Goal: Book appointment/travel/reservation

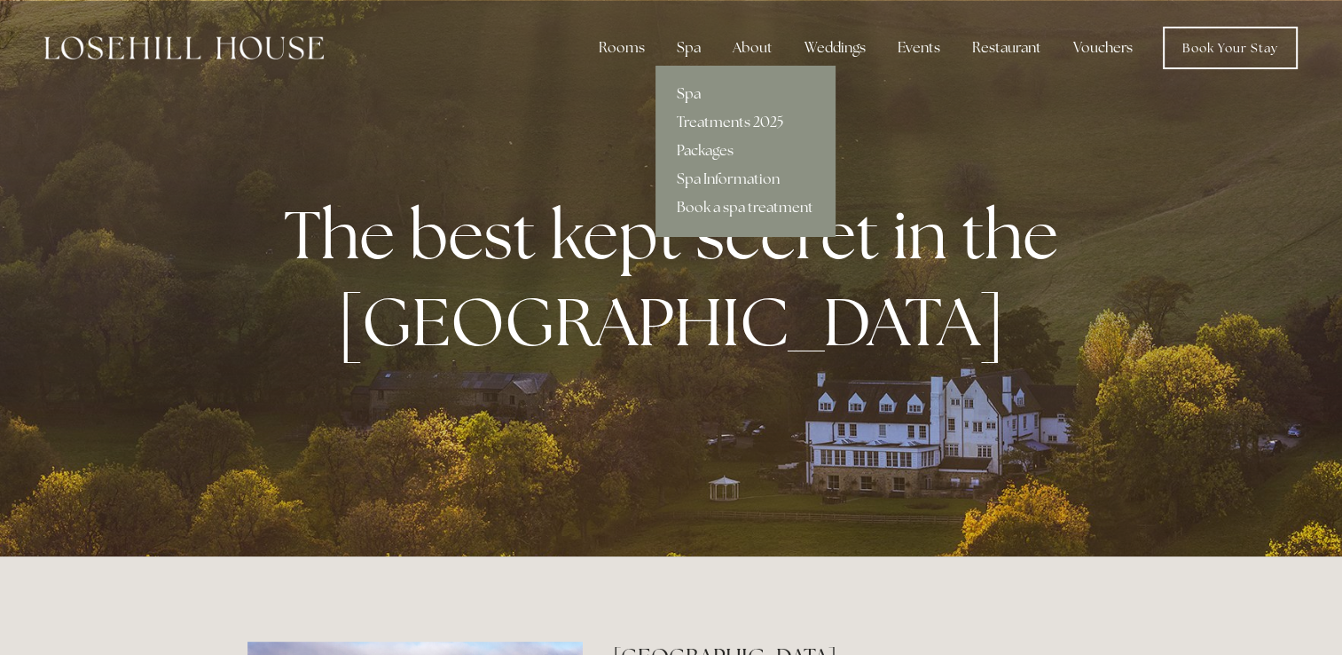
click at [706, 85] on link "Spa" at bounding box center [745, 94] width 179 height 28
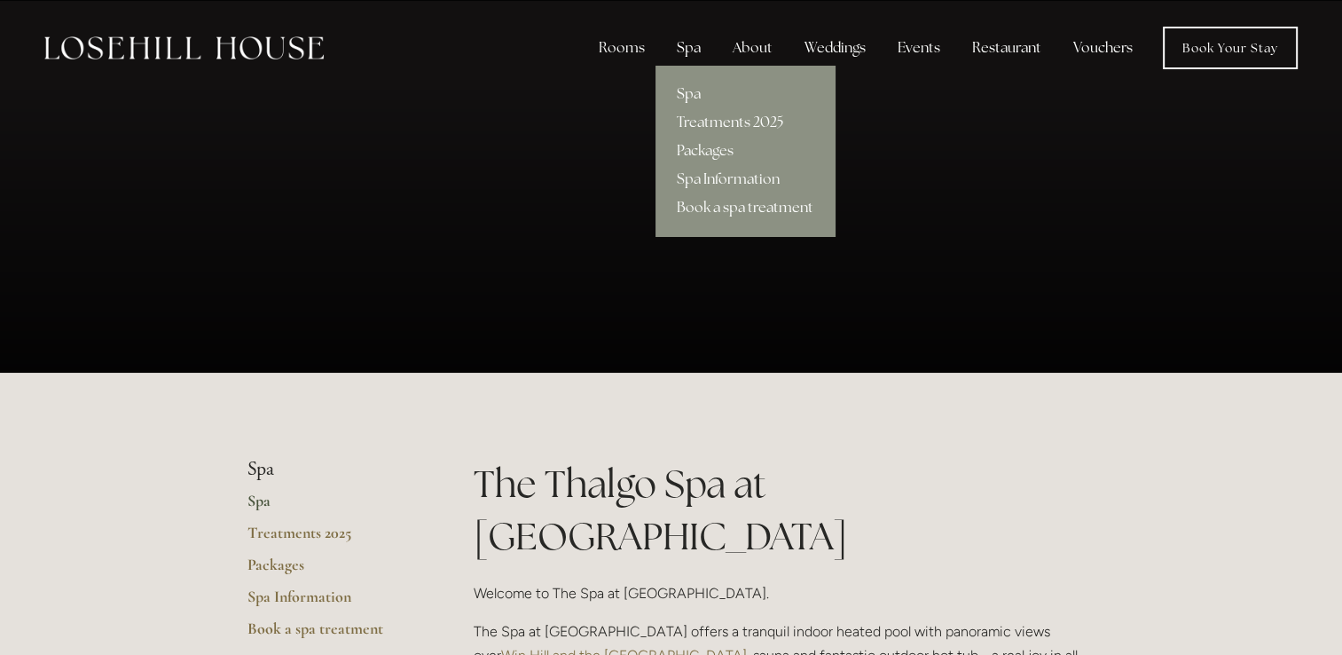
click at [695, 87] on link "Spa" at bounding box center [745, 94] width 179 height 28
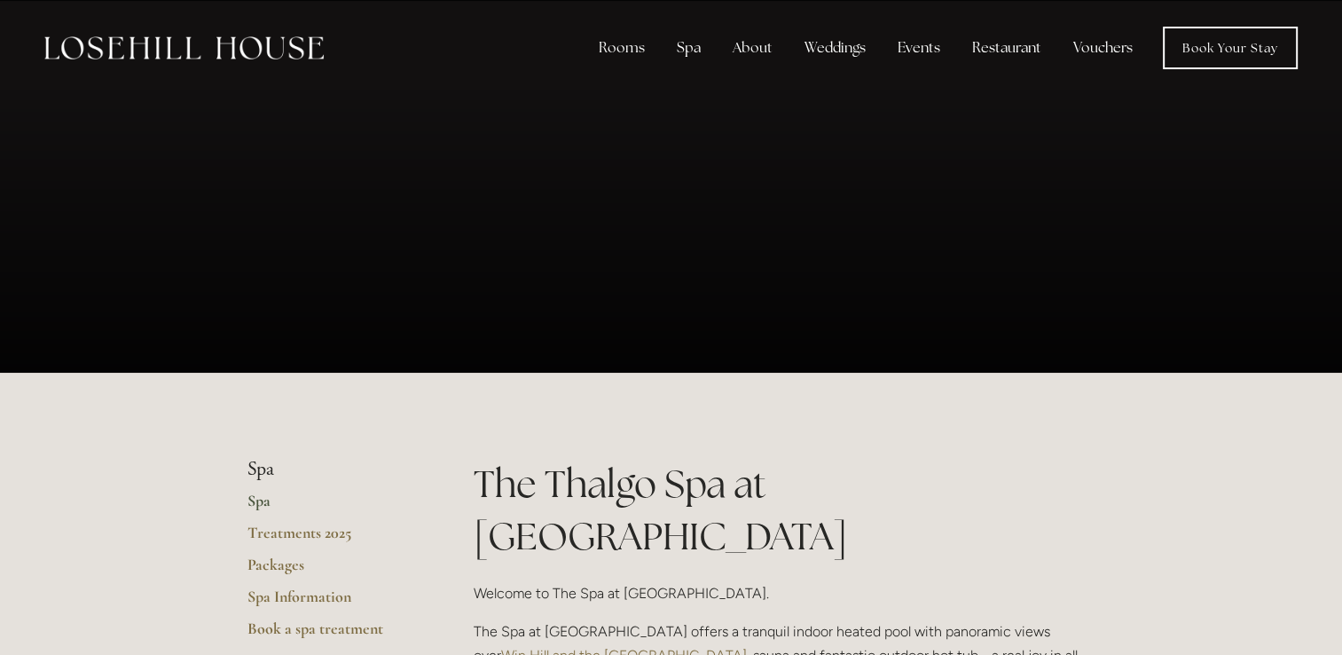
click at [259, 500] on link "Spa" at bounding box center [332, 507] width 169 height 32
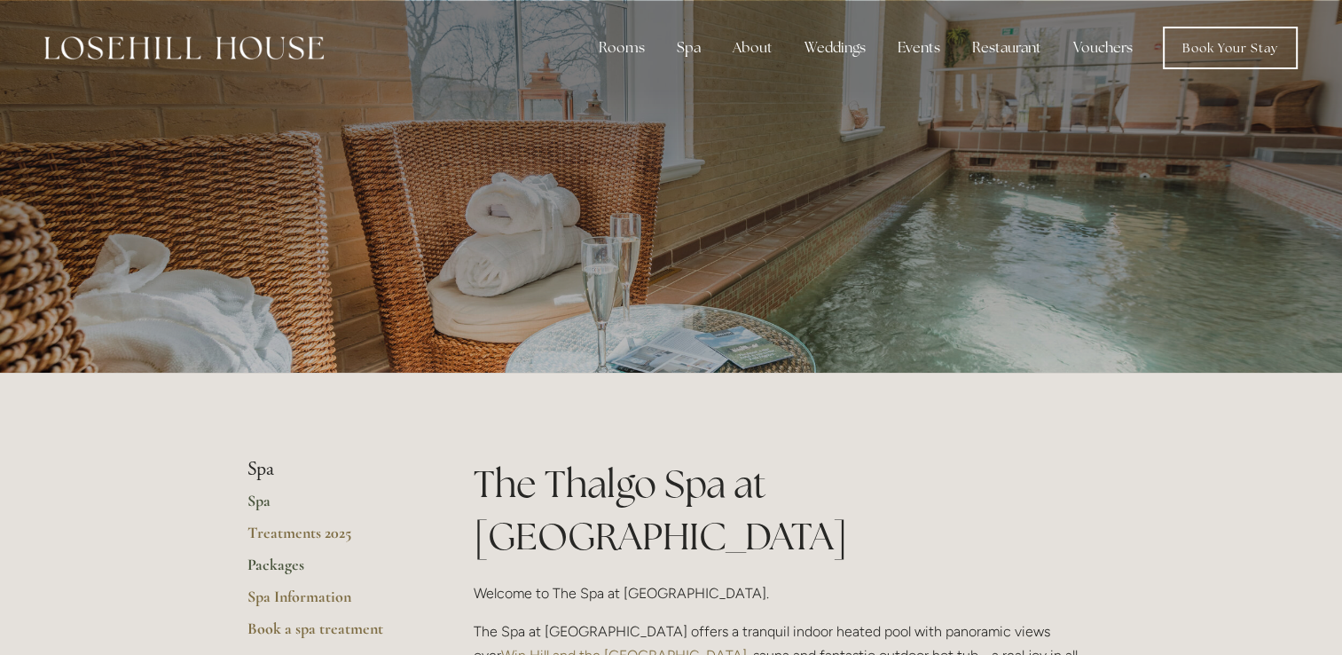
click at [291, 563] on link "Packages" at bounding box center [332, 571] width 169 height 32
